Goal: Task Accomplishment & Management: Complete application form

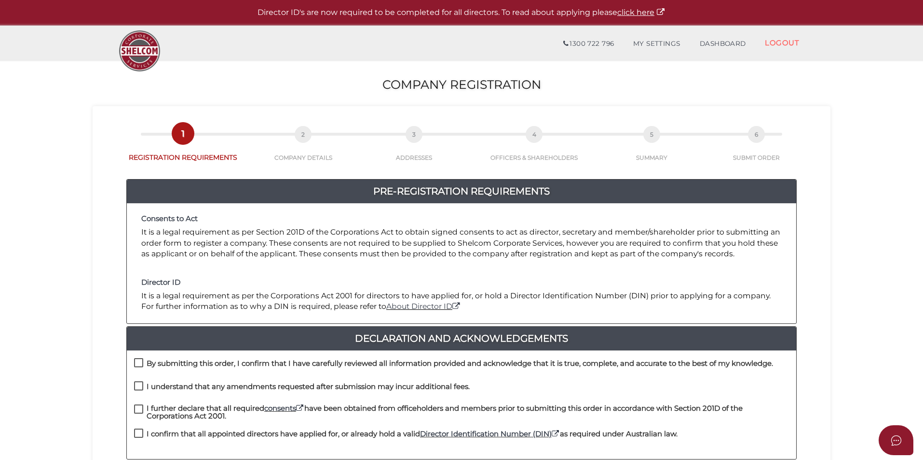
drag, startPoint x: 137, startPoint y: 361, endPoint x: 135, endPoint y: 367, distance: 6.3
click at [135, 364] on label "By submitting this order, I confirm that I have carefully reviewed all informat…" at bounding box center [453, 365] width 639 height 12
checkbox input "true"
click at [134, 390] on div "I understand that any amendments requested after submission may incur additiona…" at bounding box center [462, 392] width 670 height 23
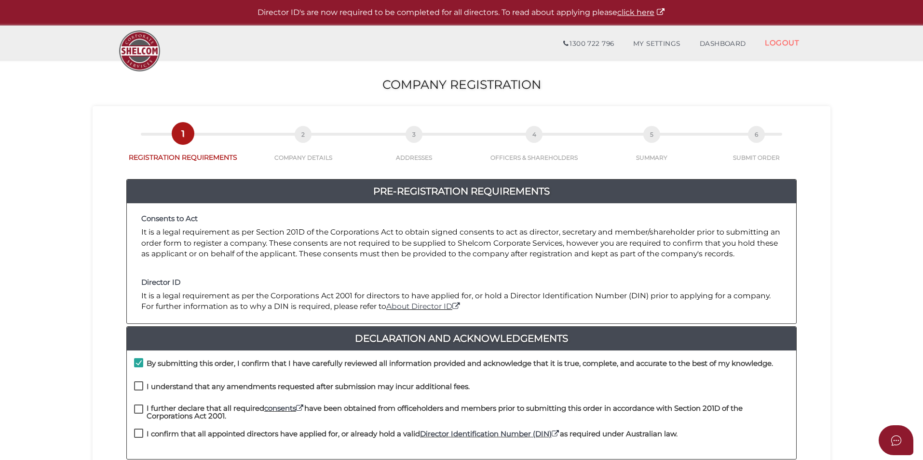
click at [137, 390] on label "I understand that any amendments requested after submission may incur additiona…" at bounding box center [302, 389] width 336 height 12
checkbox input "true"
click at [137, 413] on label "I further declare that all required consents have been obtained from officehold…" at bounding box center [461, 410] width 655 height 12
click at [137, 434] on label "I confirm that all appointed directors have applied for, or already hold a vali…" at bounding box center [406, 436] width 544 height 12
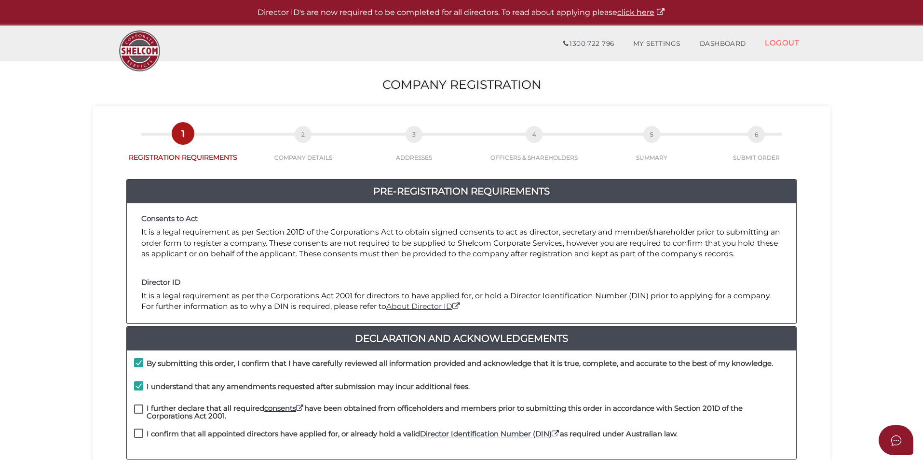
checkbox input "true"
click at [138, 410] on label "I further declare that all required consents have been obtained from officehold…" at bounding box center [461, 410] width 655 height 12
checkbox input "true"
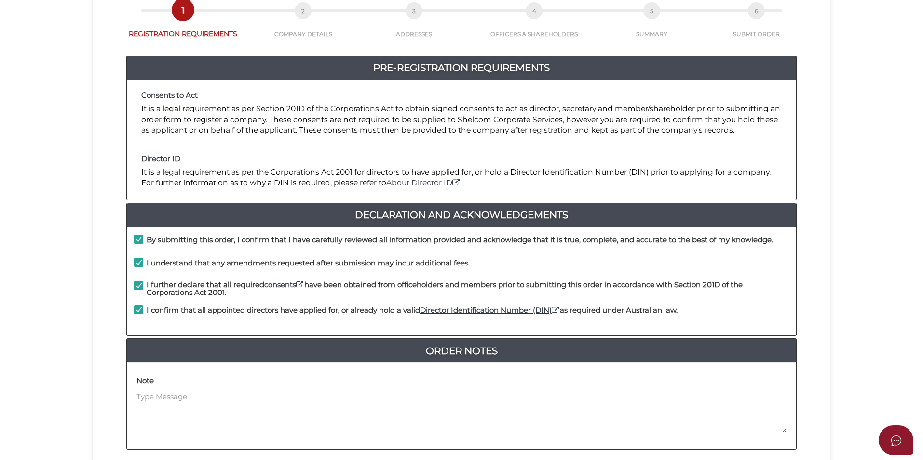
scroll to position [203, 0]
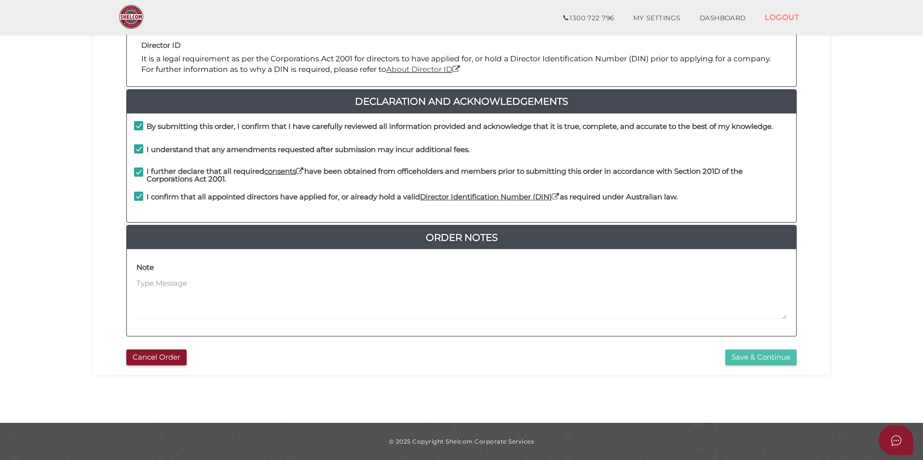
click at [730, 352] on button "Save & Continue" at bounding box center [761, 357] width 71 height 16
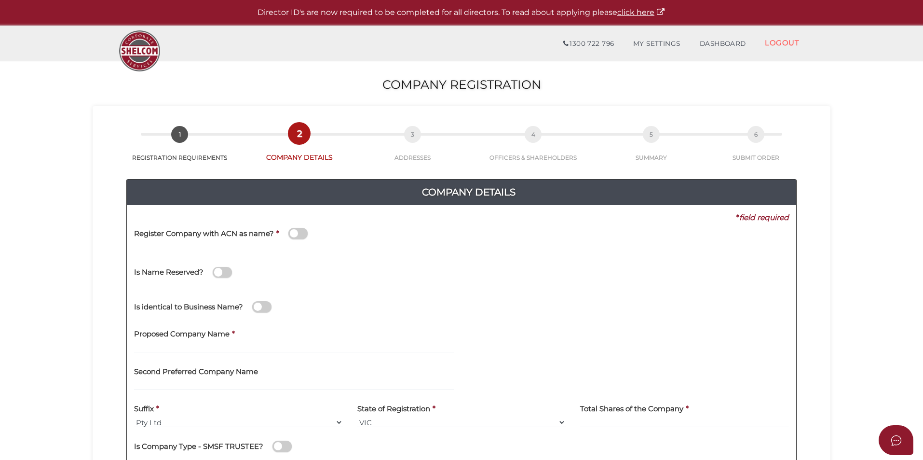
click at [480, 303] on div "Is identical to Business Name?" at bounding box center [462, 305] width 670 height 34
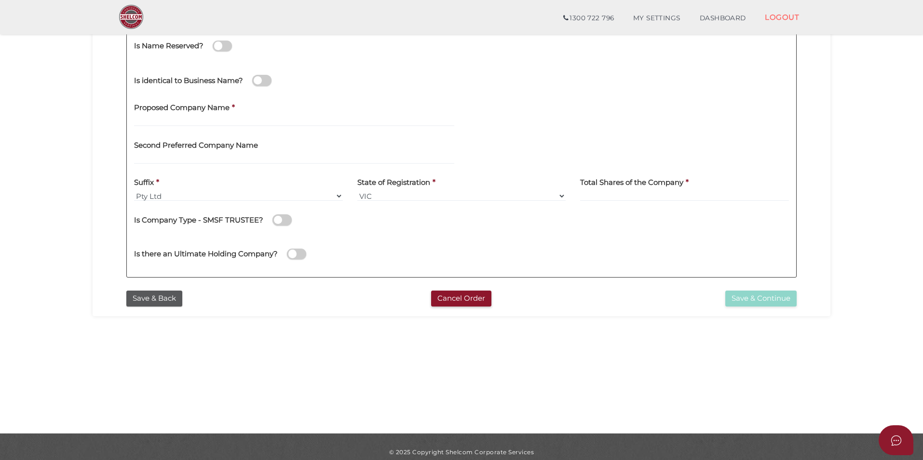
scroll to position [193, 0]
